Goal: Navigation & Orientation: Find specific page/section

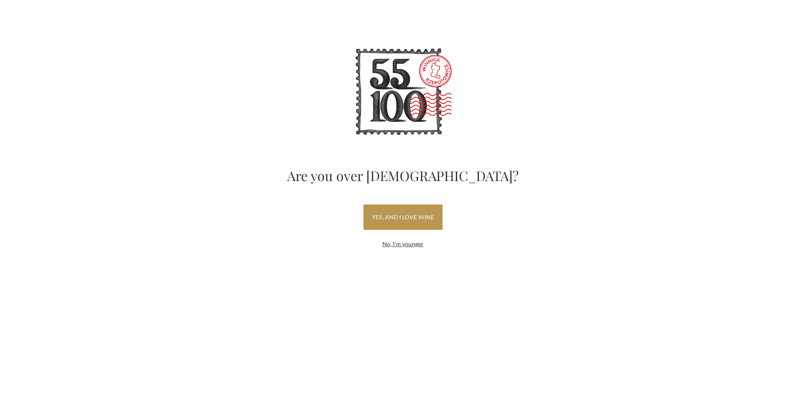
click at [396, 220] on link "yes, and I love wine" at bounding box center [402, 216] width 79 height 25
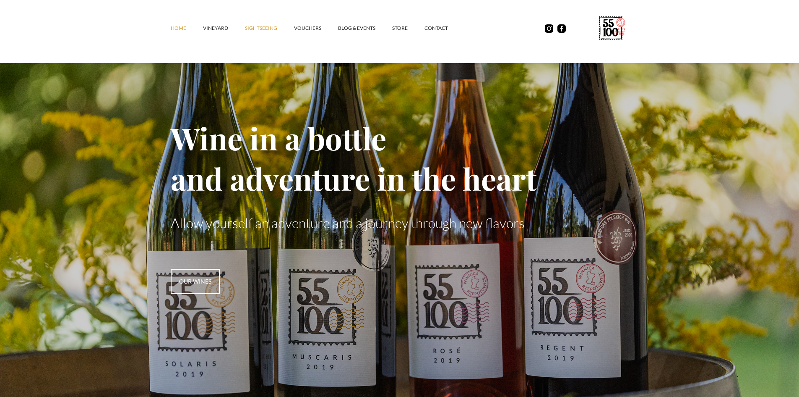
click at [275, 30] on font "SIGHTSEEING" at bounding box center [261, 28] width 32 height 6
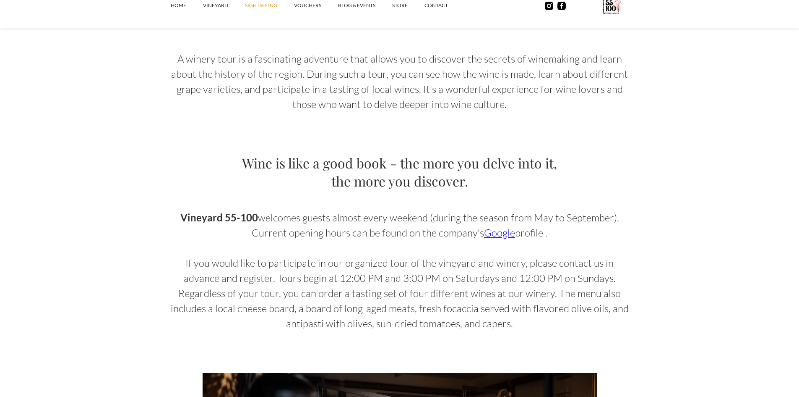
scroll to position [420, 0]
click at [484, 230] on font "Google" at bounding box center [499, 232] width 31 height 13
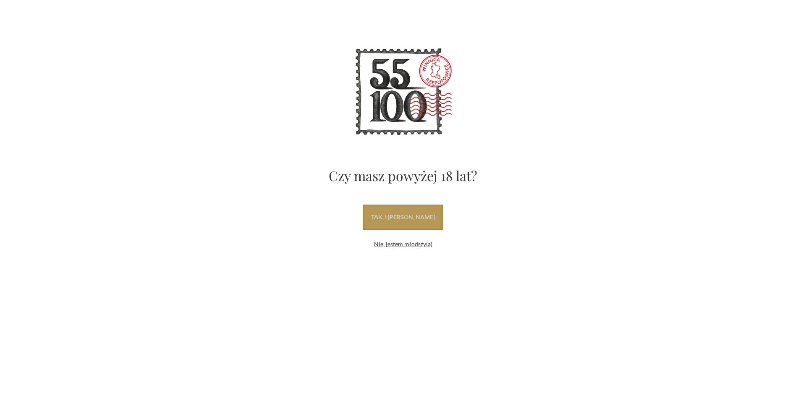
click at [386, 213] on link "tak, i [PERSON_NAME]" at bounding box center [403, 216] width 81 height 25
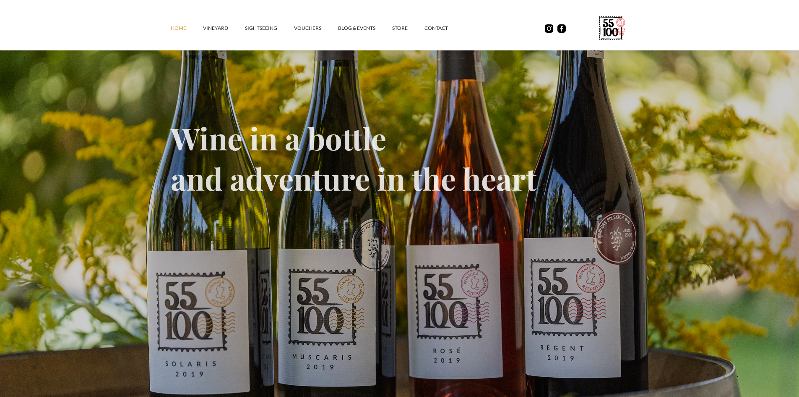
click at [513, 110] on div "Wine in a bottle and adventure in the heart Allow yourself an adventure and a j…" at bounding box center [400, 201] width 458 height 185
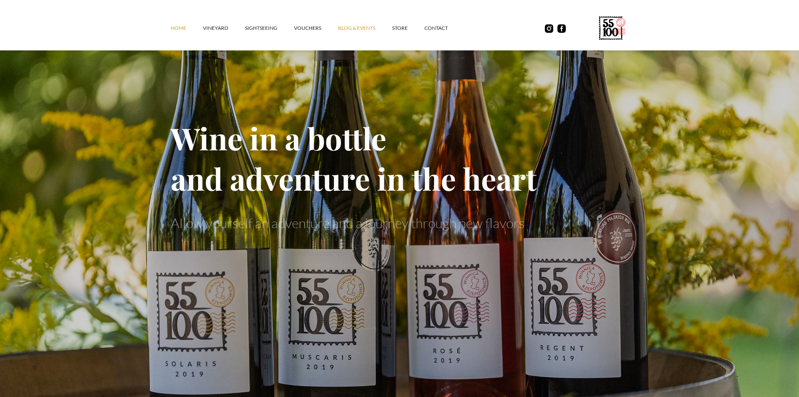
click at [355, 21] on link "Blog & Events" at bounding box center [365, 28] width 54 height 25
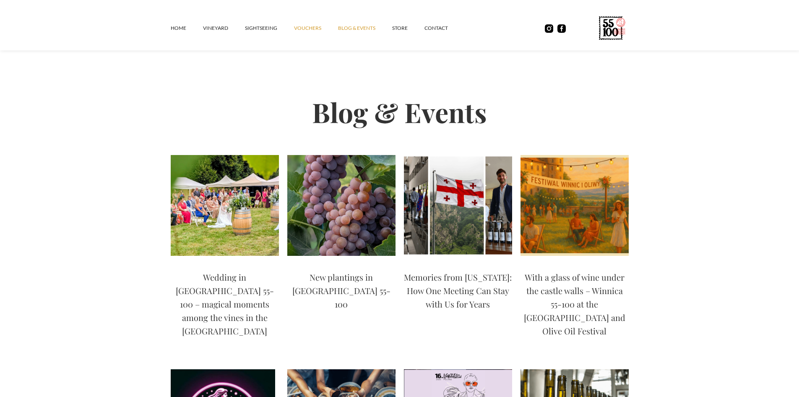
click at [305, 27] on font "vouchers" at bounding box center [307, 28] width 27 height 6
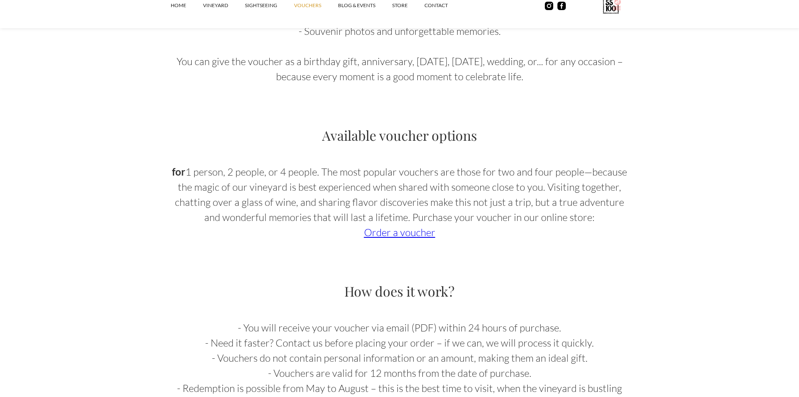
scroll to position [587, 0]
click at [423, 227] on font "Order a voucher" at bounding box center [399, 233] width 71 height 13
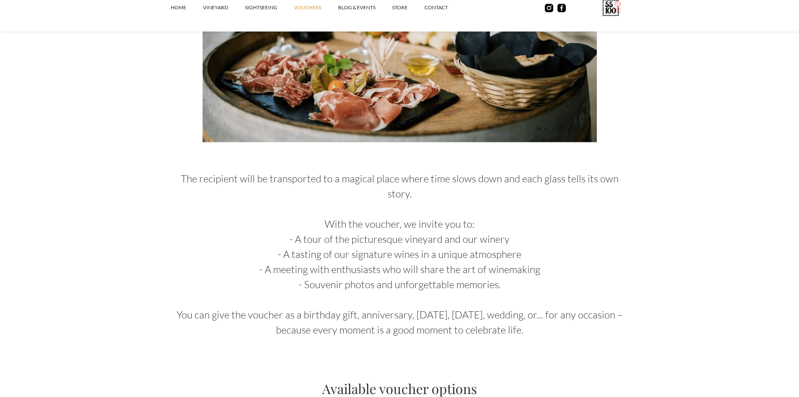
scroll to position [336, 0]
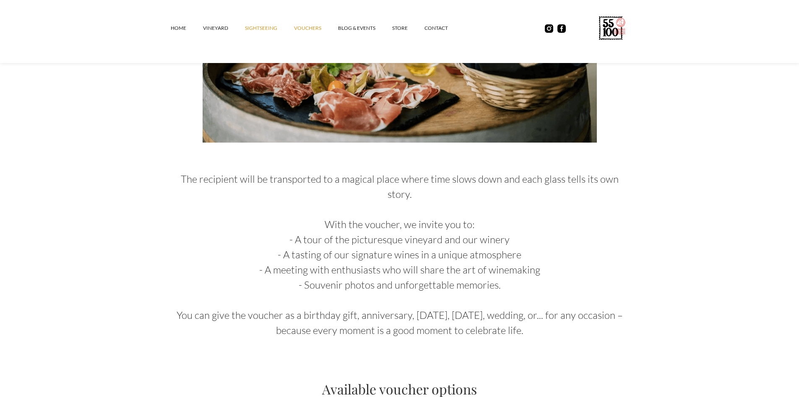
click at [256, 21] on link "SIGHTSEEING" at bounding box center [269, 28] width 49 height 25
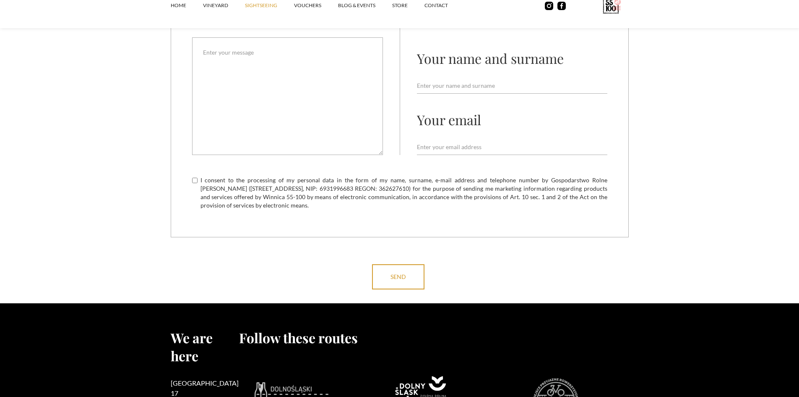
scroll to position [2614, 0]
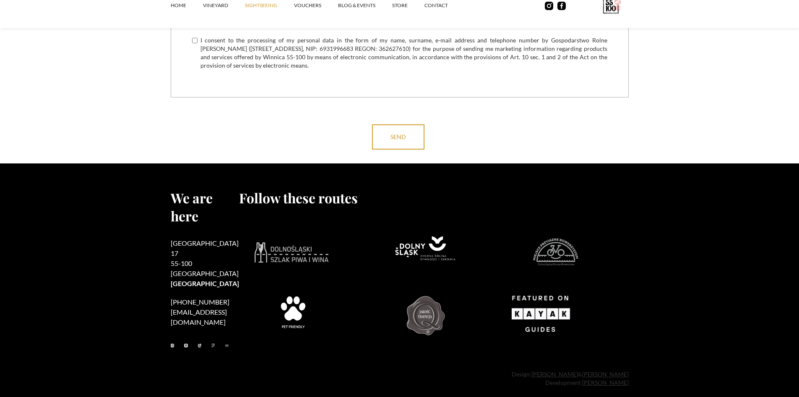
click at [534, 317] on img at bounding box center [541, 313] width 75 height 60
